Goal: Navigation & Orientation: Find specific page/section

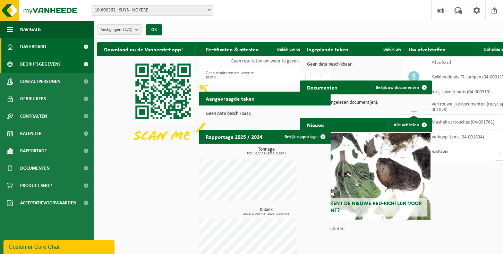
click at [52, 61] on span "Bedrijfsgegevens" at bounding box center [40, 63] width 41 height 17
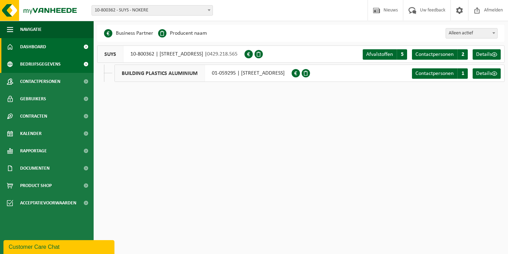
click at [47, 54] on link "Dashboard" at bounding box center [47, 46] width 94 height 17
